Goal: Task Accomplishment & Management: Use online tool/utility

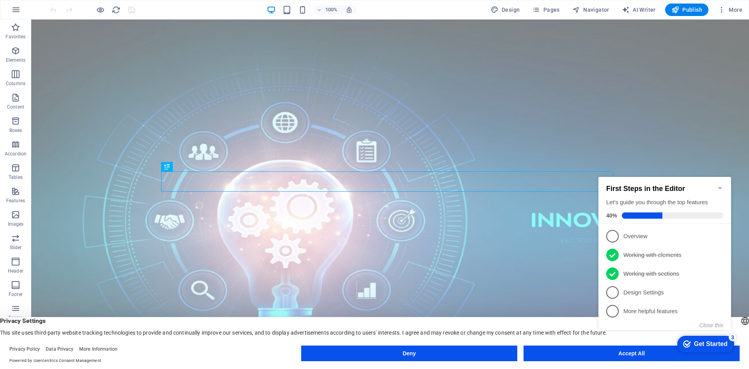
click at [720, 186] on icon "Minimize checklist" at bounding box center [720, 187] width 4 height 2
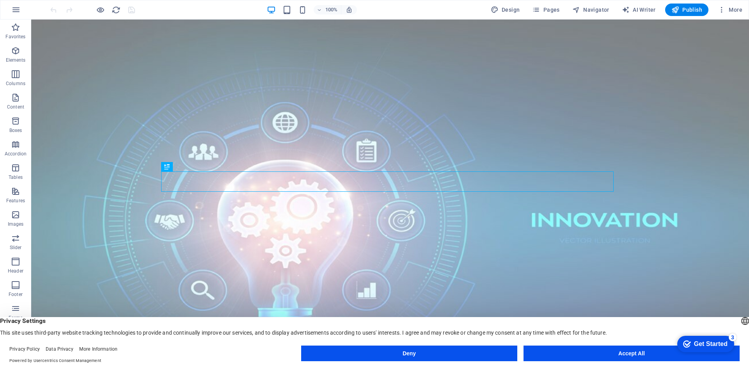
click at [628, 351] on button "Accept All" at bounding box center [631, 353] width 216 height 16
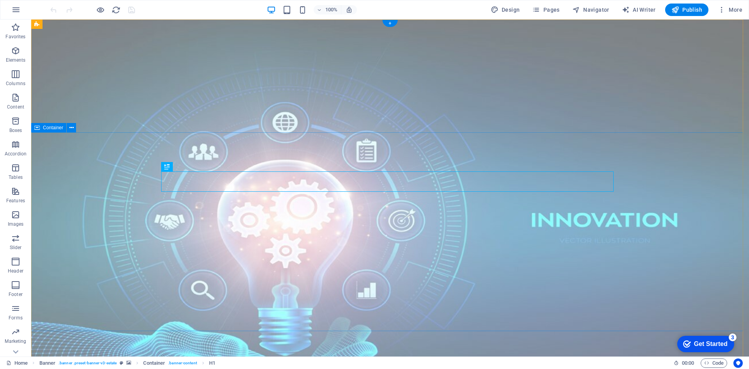
scroll to position [131, 0]
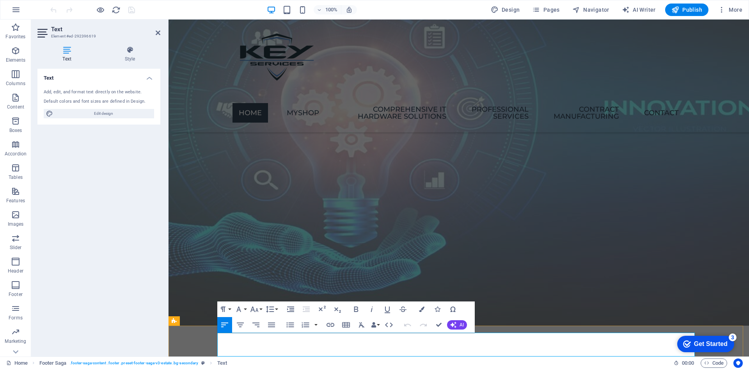
scroll to position [122, 0]
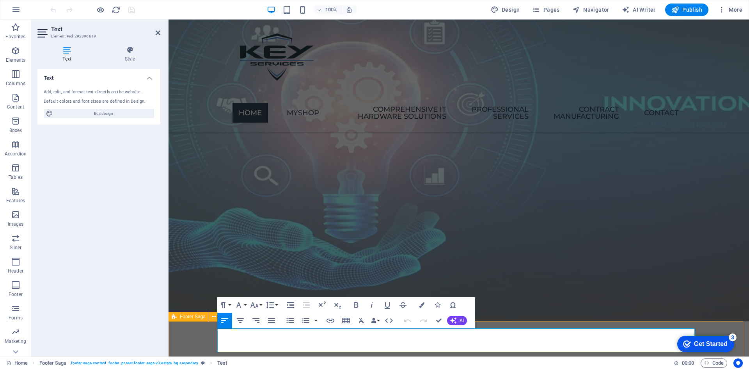
drag, startPoint x: 308, startPoint y: 350, endPoint x: 215, endPoint y: 340, distance: 93.7
drag, startPoint x: 271, startPoint y: 346, endPoint x: 274, endPoint y: 343, distance: 4.7
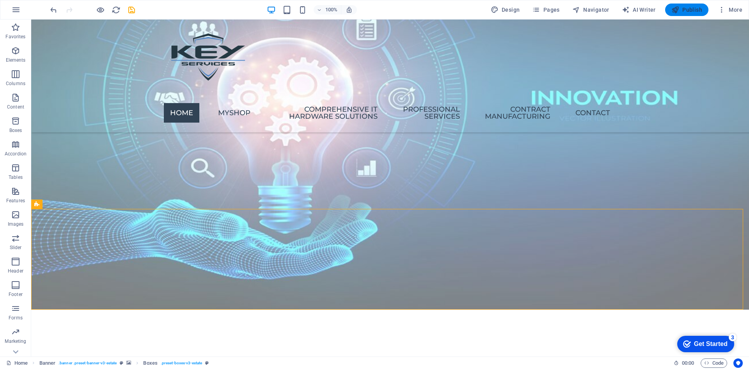
click at [692, 9] on span "Publish" at bounding box center [686, 10] width 31 height 8
